Goal: Find specific page/section: Find specific page/section

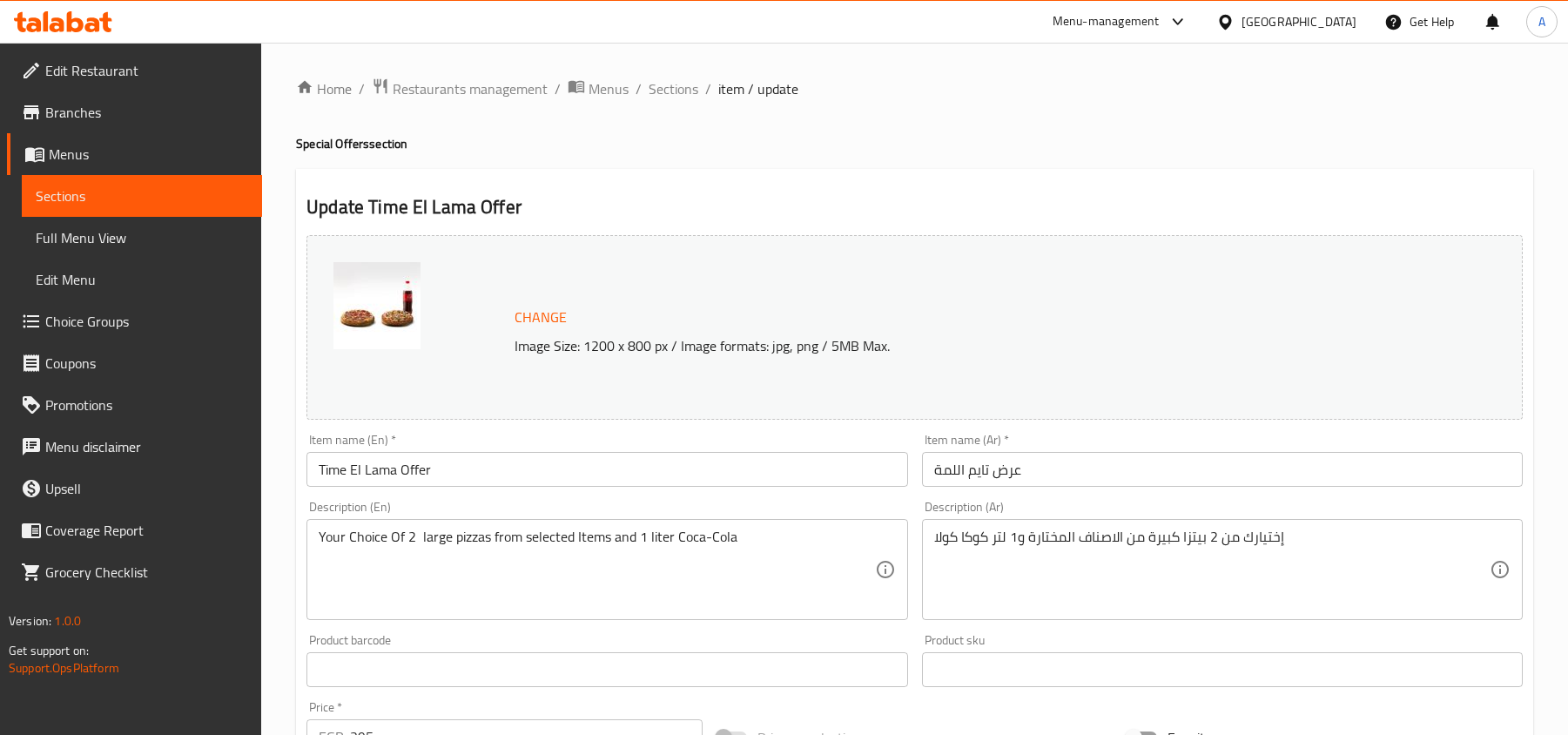
scroll to position [1161, 0]
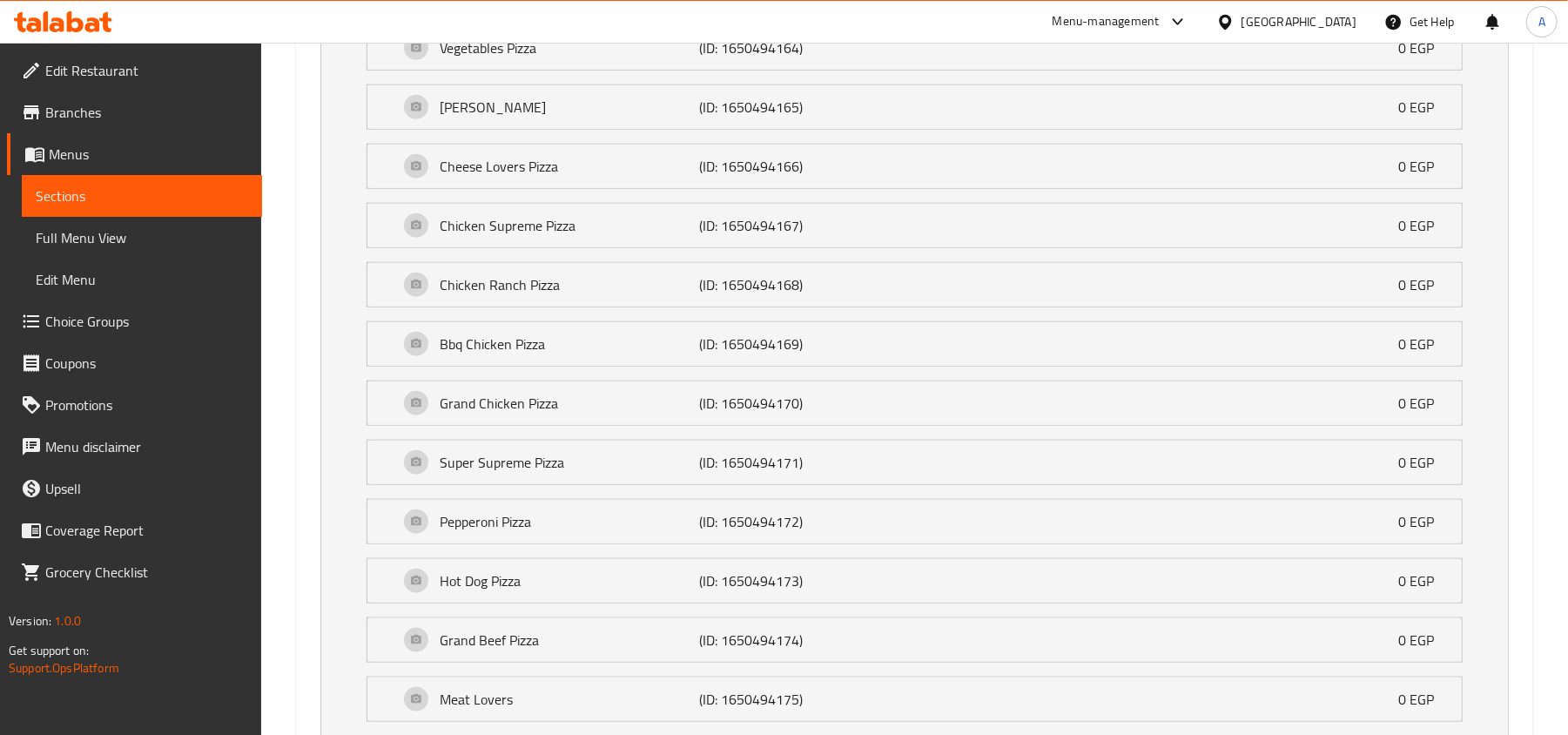
click at [1347, 18] on div "[GEOGRAPHIC_DATA]" at bounding box center [1298, 21] width 115 height 19
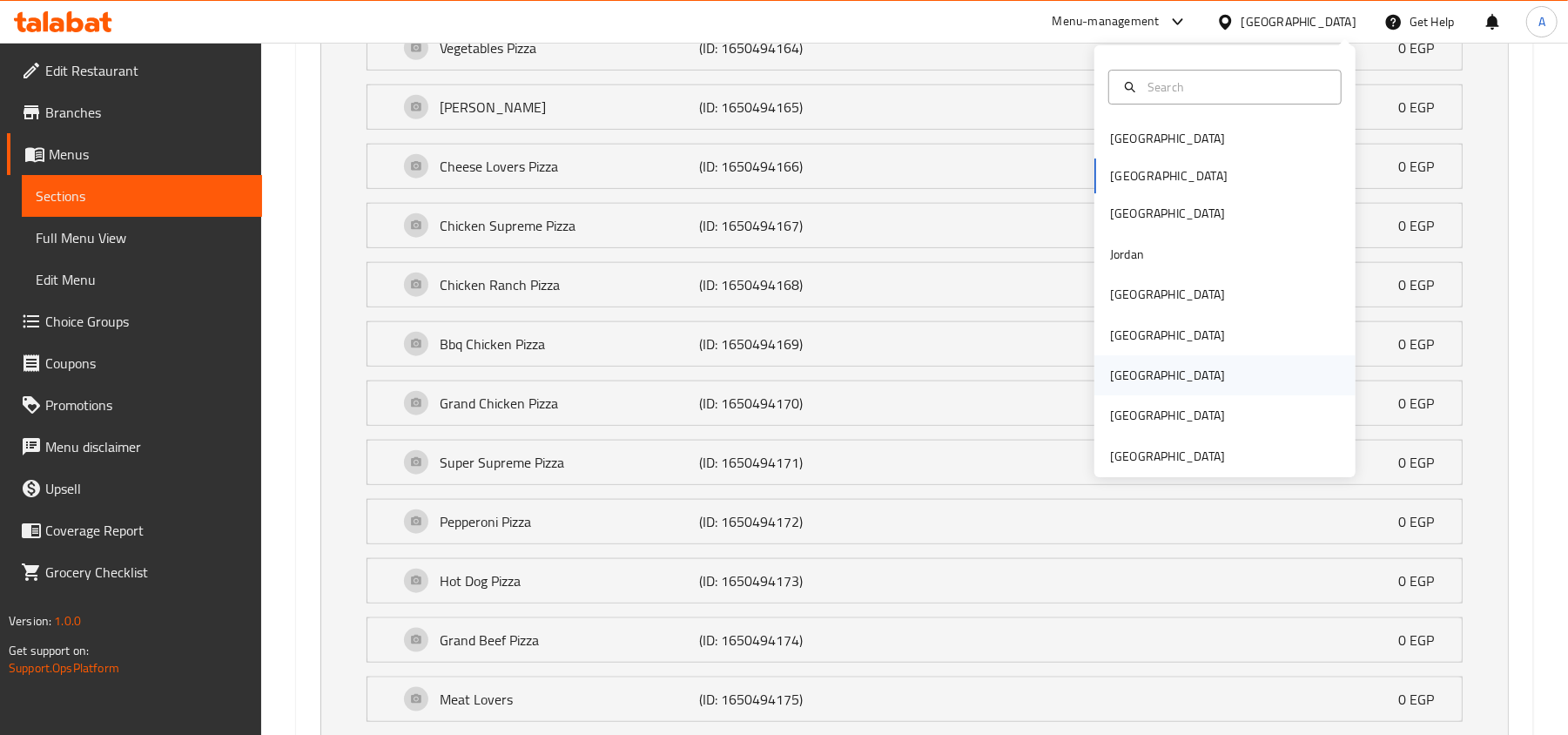
click at [1116, 385] on div "Qatar" at bounding box center [1167, 375] width 115 height 19
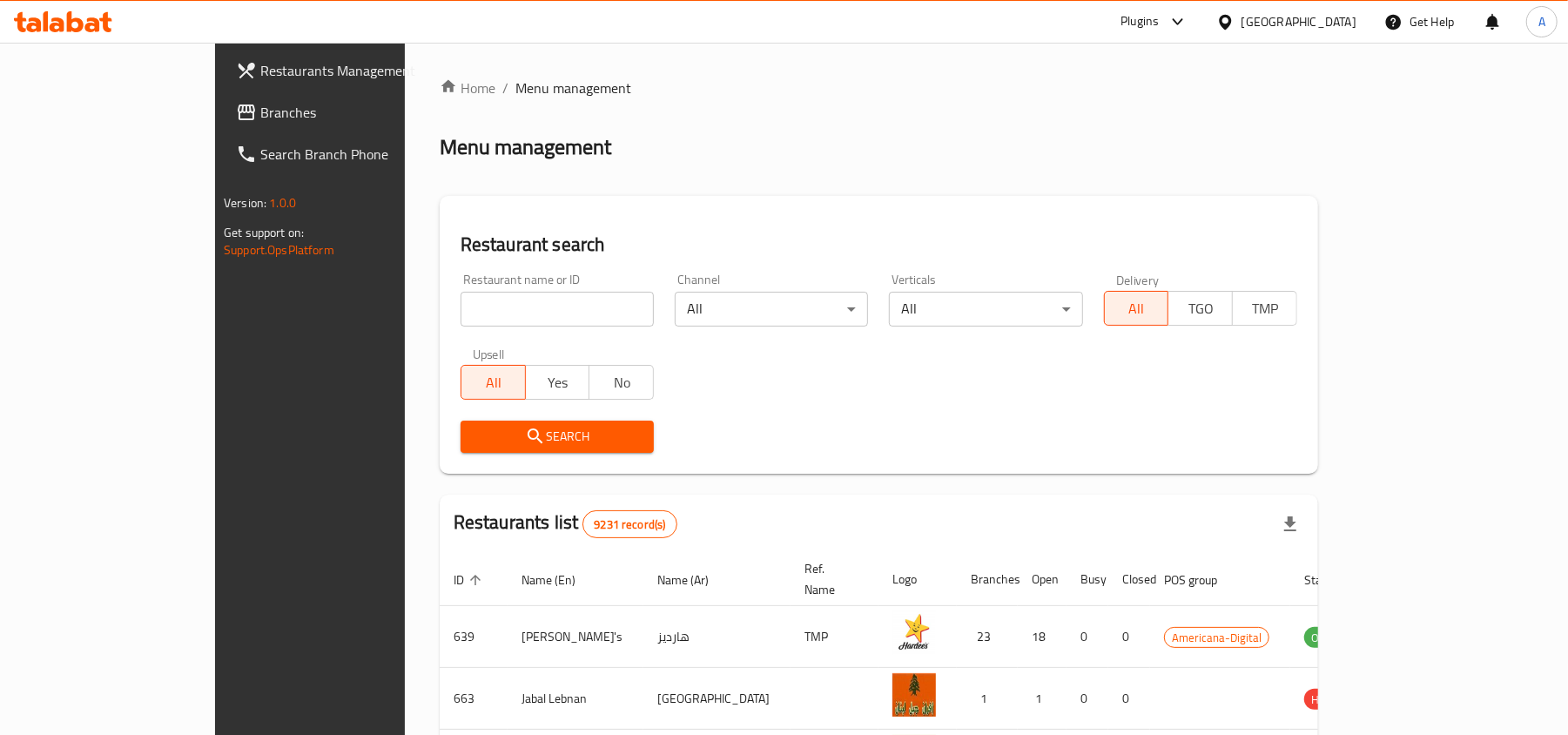
click at [260, 109] on span "Branches" at bounding box center [362, 112] width 203 height 21
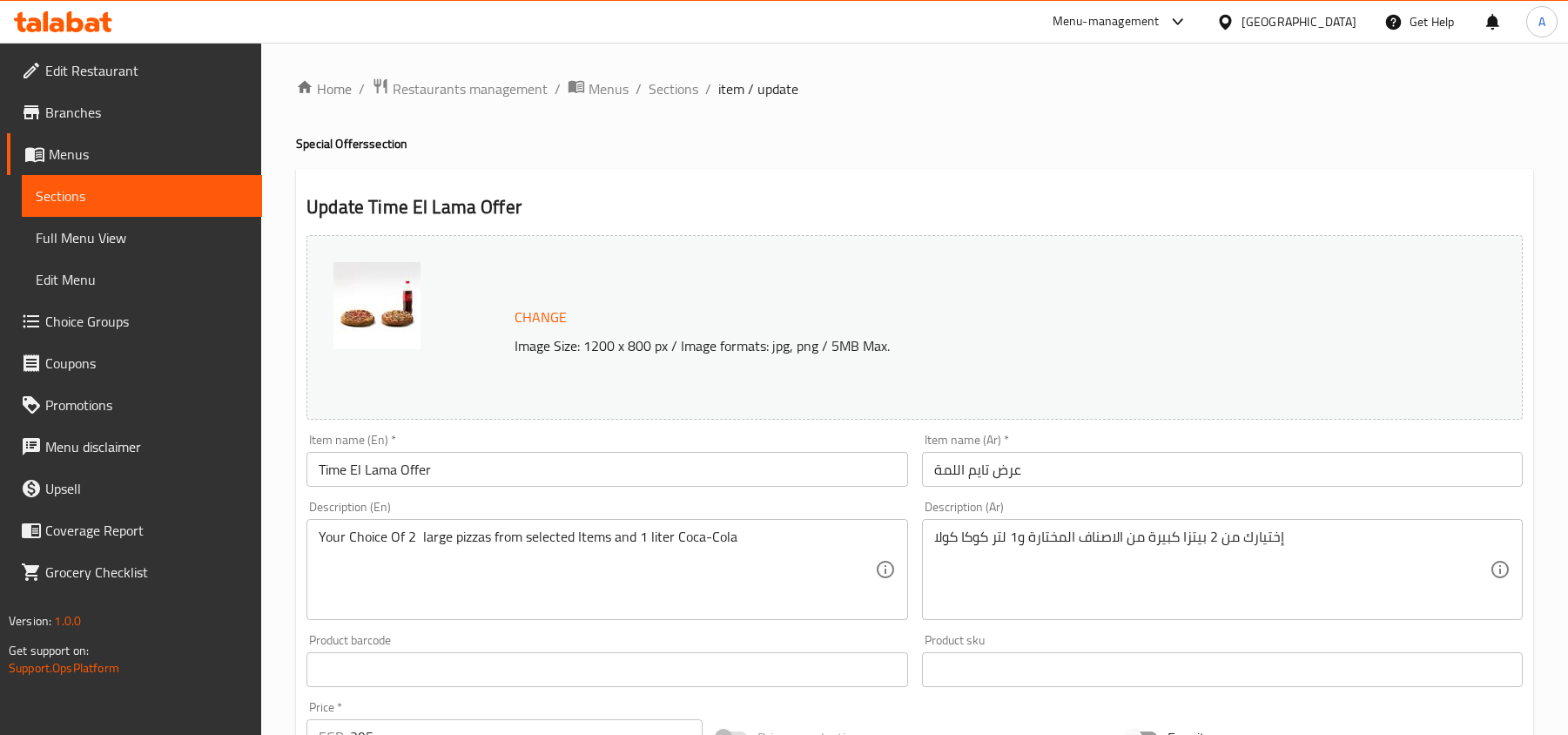
scroll to position [360, 0]
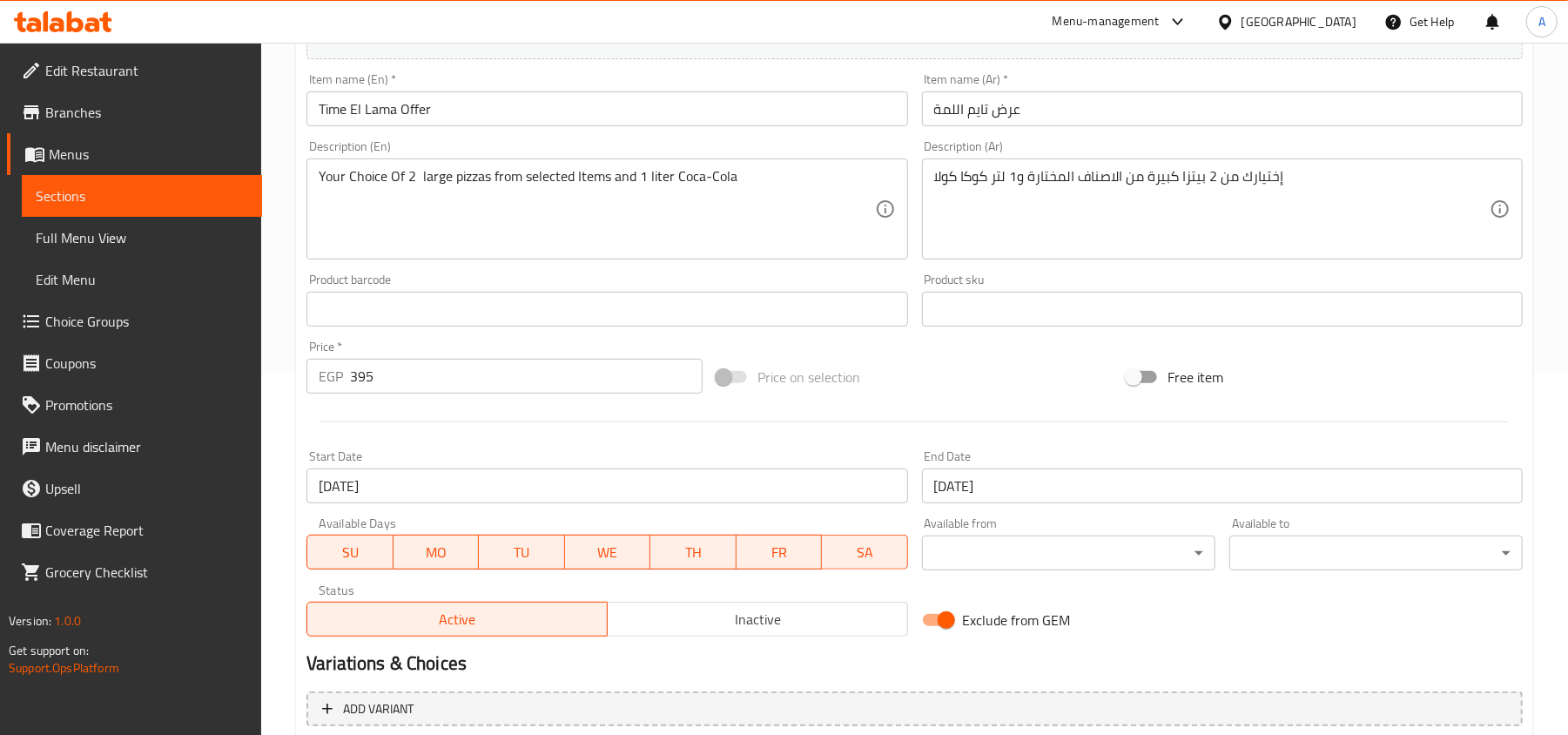
click at [110, 25] on icon at bounding box center [63, 21] width 99 height 21
